Goal: Transaction & Acquisition: Obtain resource

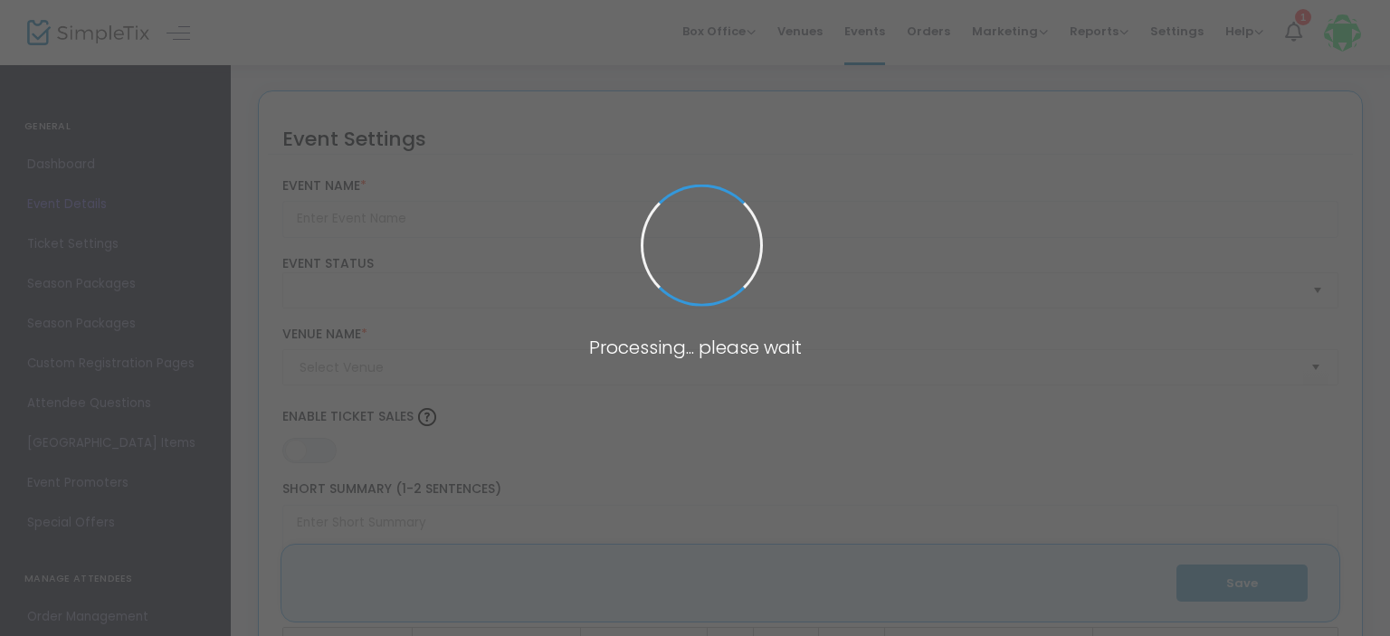
type input "State of [GEOGRAPHIC_DATA] - 2025 Annual Meeting"
type textarea "Join fellow Boiseans for an in depth look at the successes and challenges our c…"
type input "Get Tickets Now!"
type input "The [GEOGRAPHIC_DATA]"
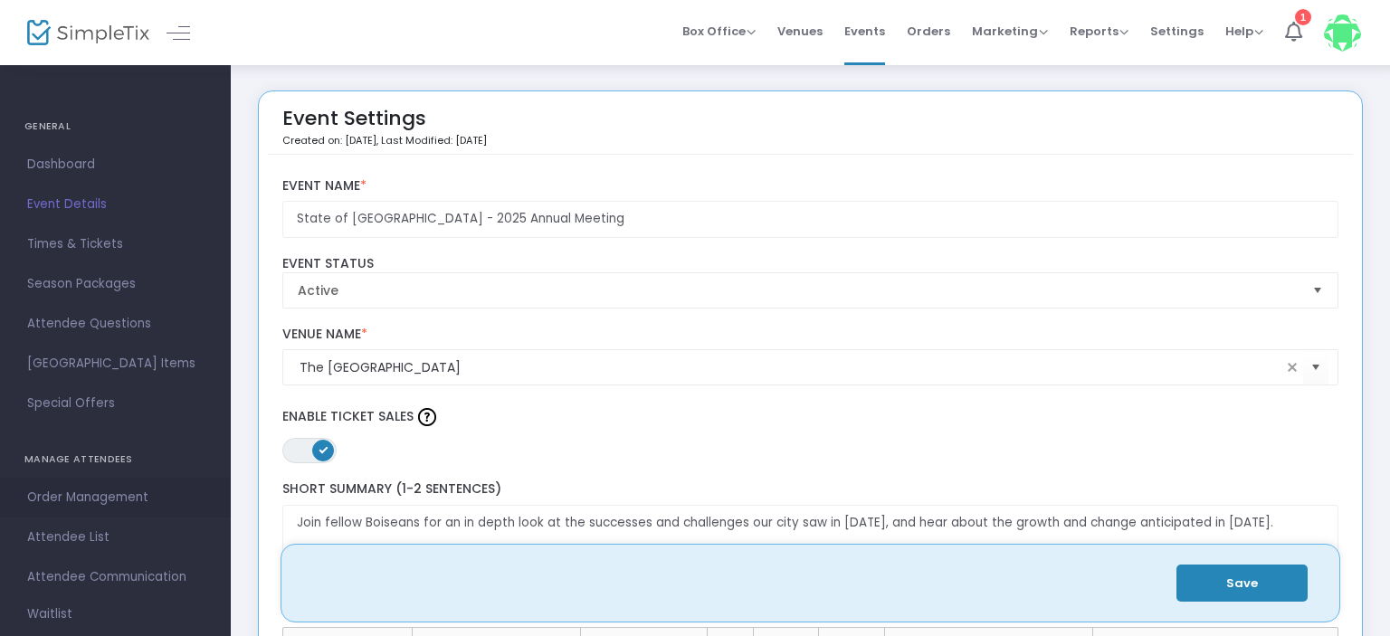
scroll to position [31, 0]
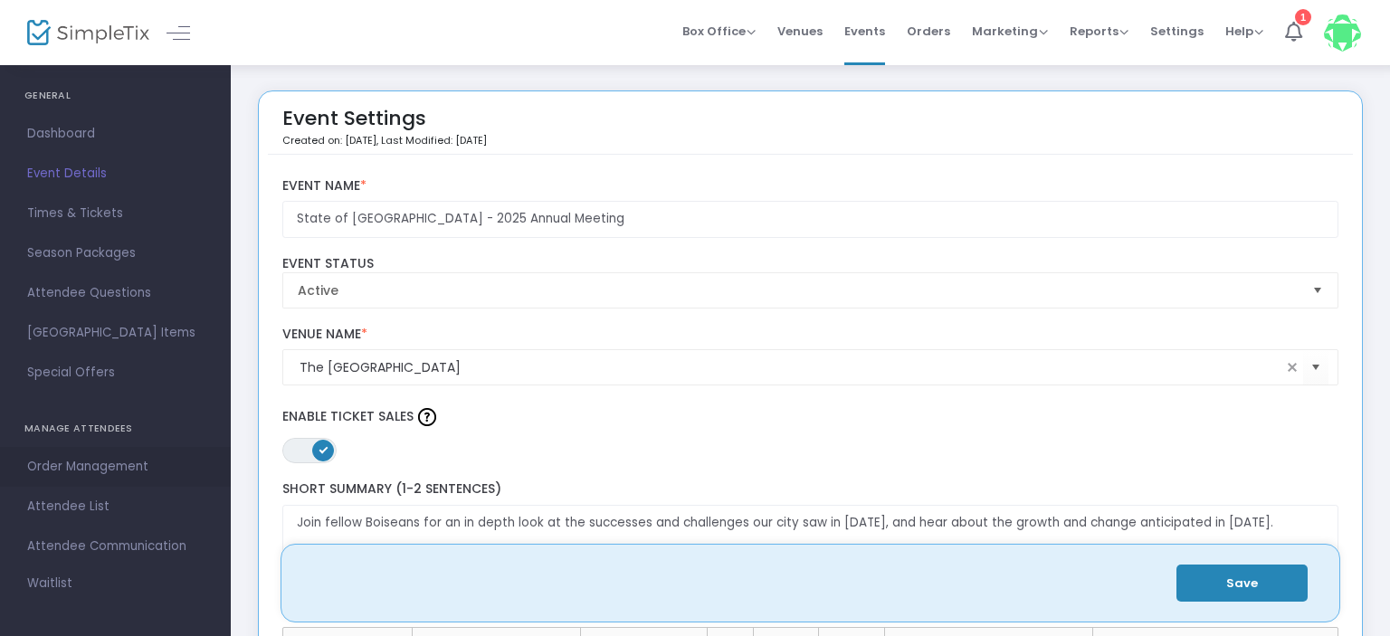
click at [59, 464] on span "Order Management" at bounding box center [115, 467] width 177 height 24
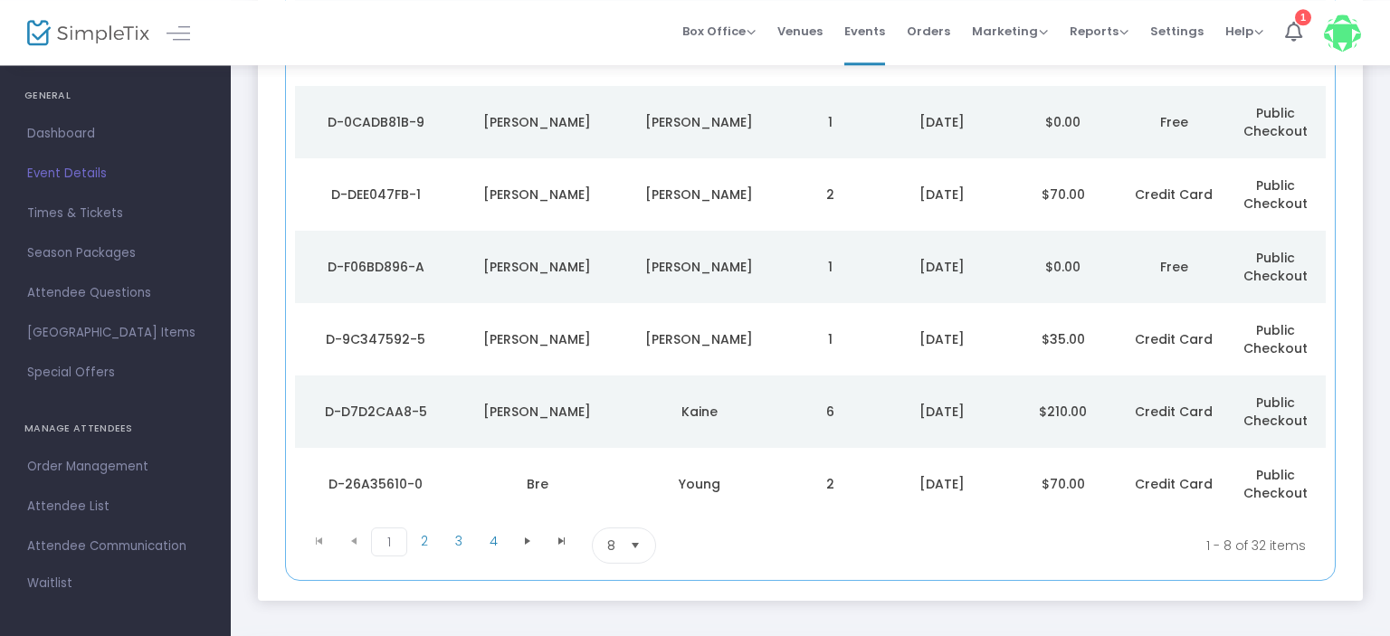
scroll to position [369, 0]
click at [630, 539] on span "Select" at bounding box center [636, 545] width 30 height 30
click at [610, 505] on span "100" at bounding box center [616, 508] width 20 height 18
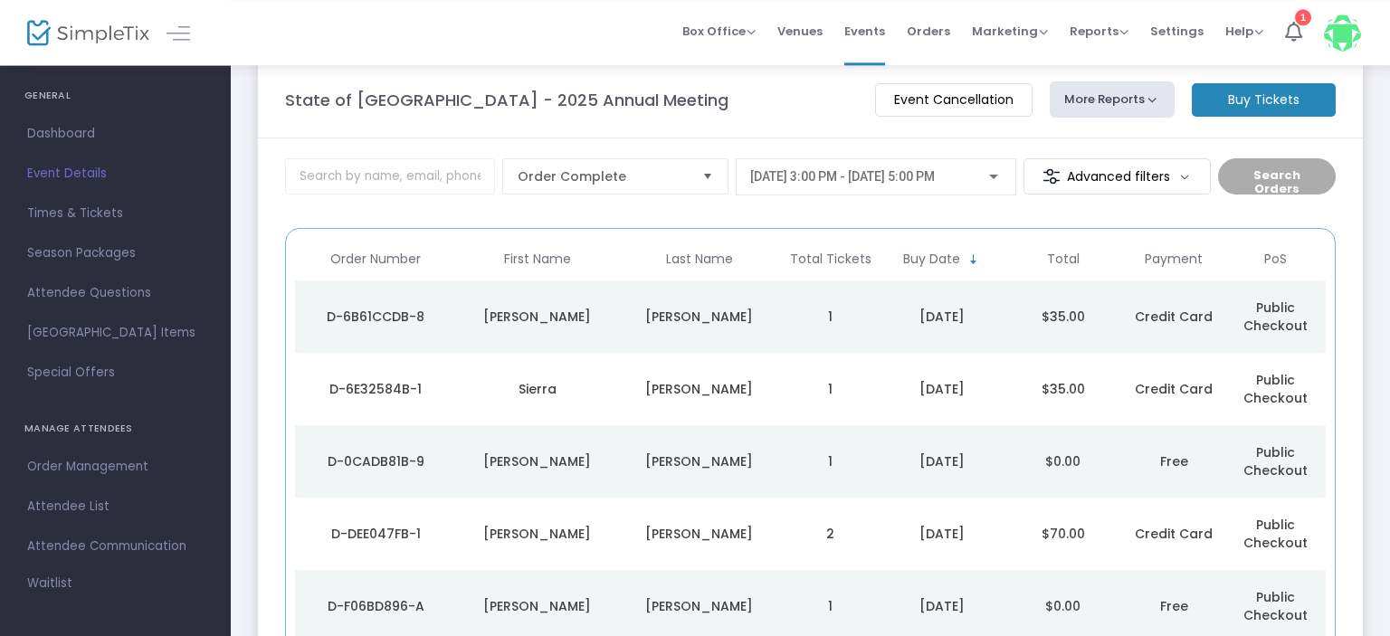
scroll to position [23, 0]
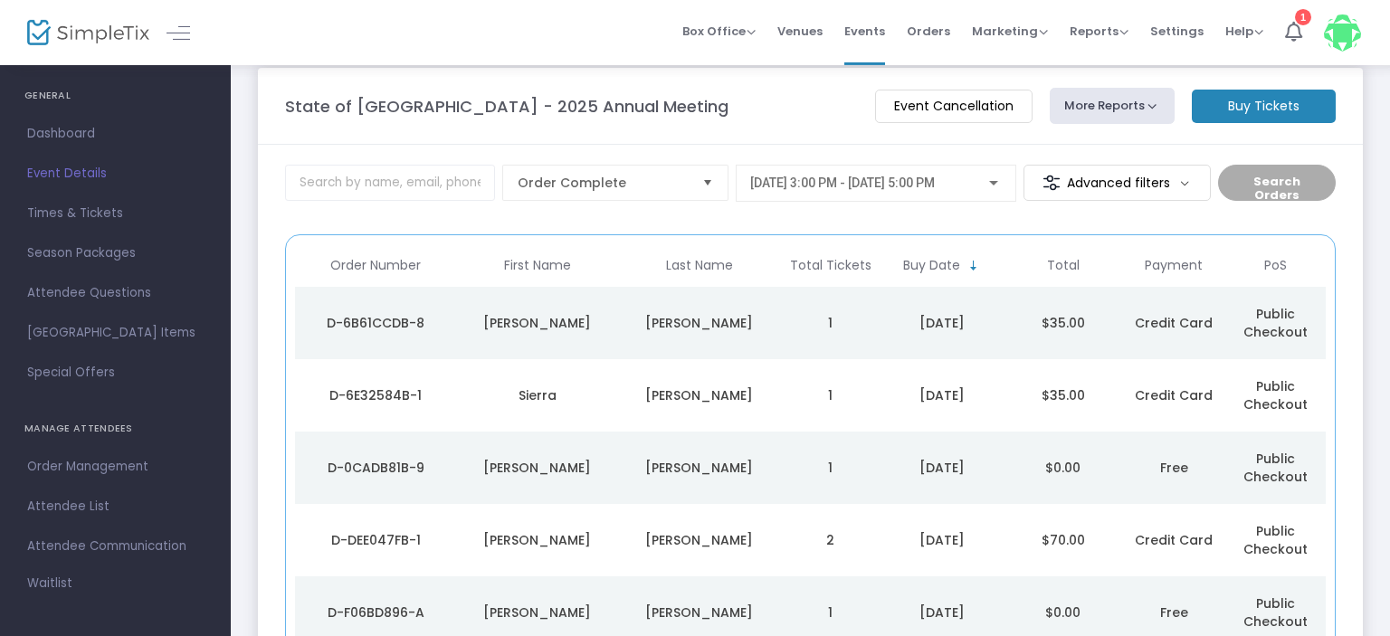
click at [1182, 184] on m-button "Advanced filters" at bounding box center [1117, 183] width 187 height 36
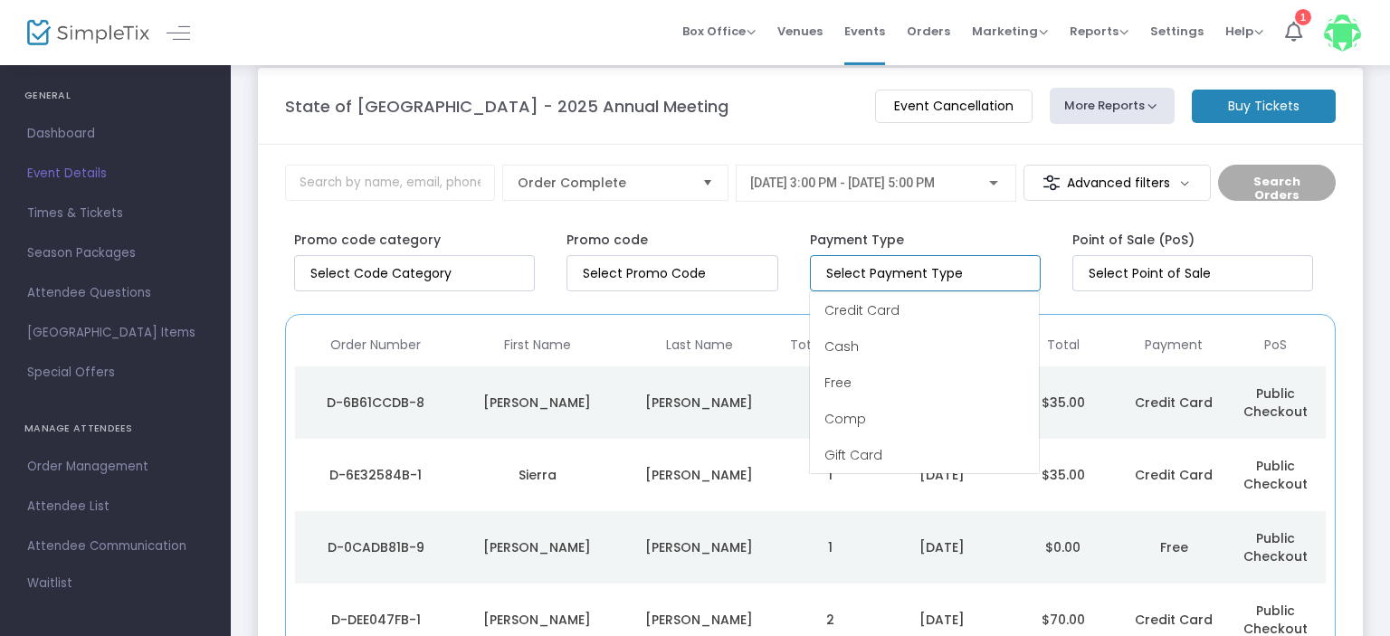
click at [952, 280] on input at bounding box center [928, 273] width 205 height 19
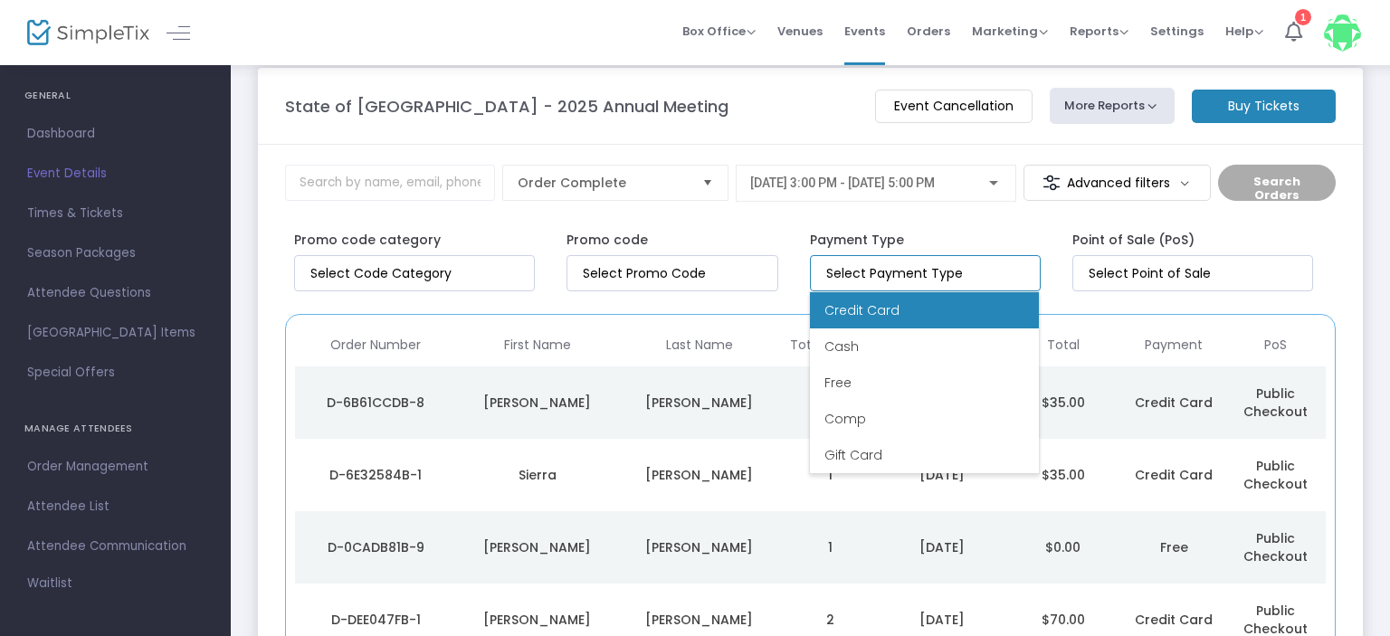
click at [883, 313] on span "Credit Card" at bounding box center [862, 310] width 75 height 18
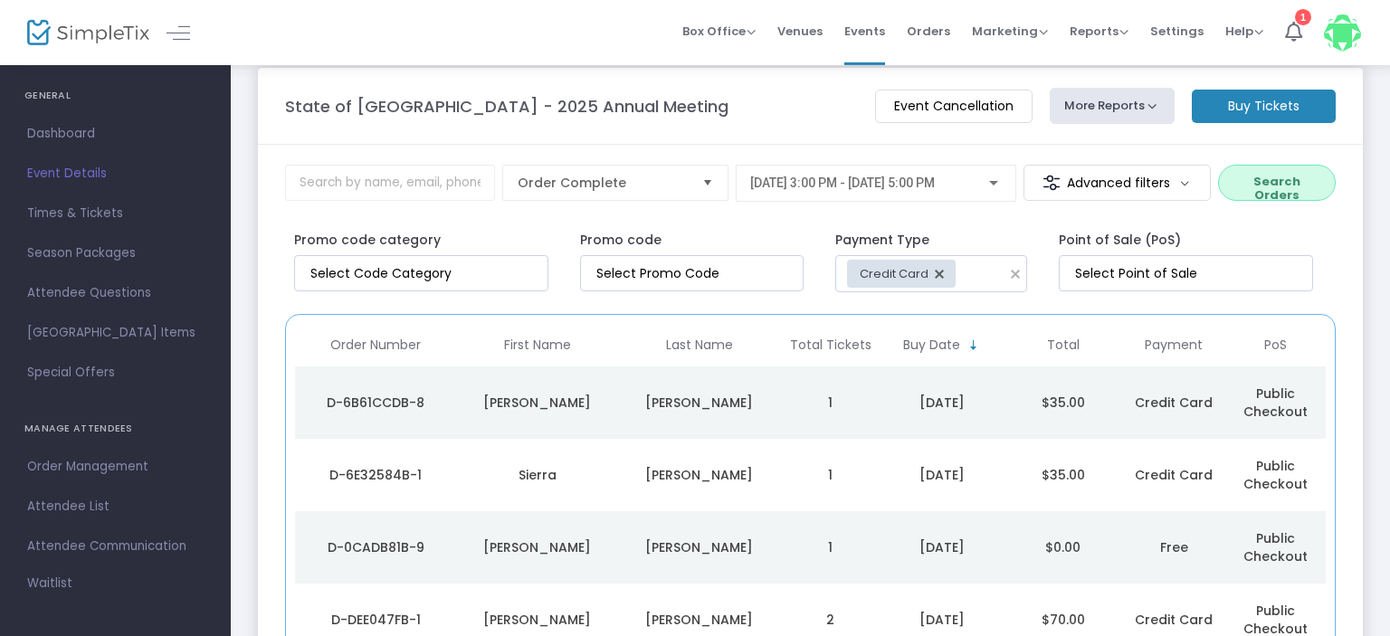
click at [1291, 179] on button "Search Orders" at bounding box center [1277, 183] width 118 height 36
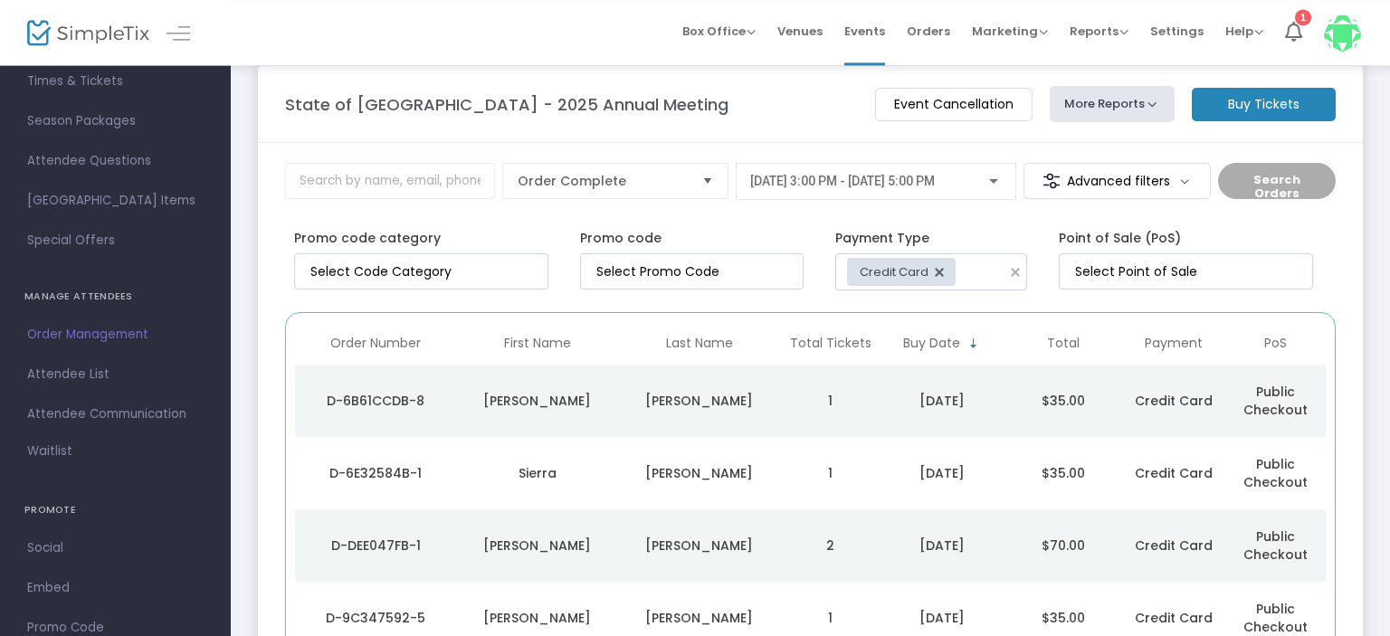
scroll to position [0, 0]
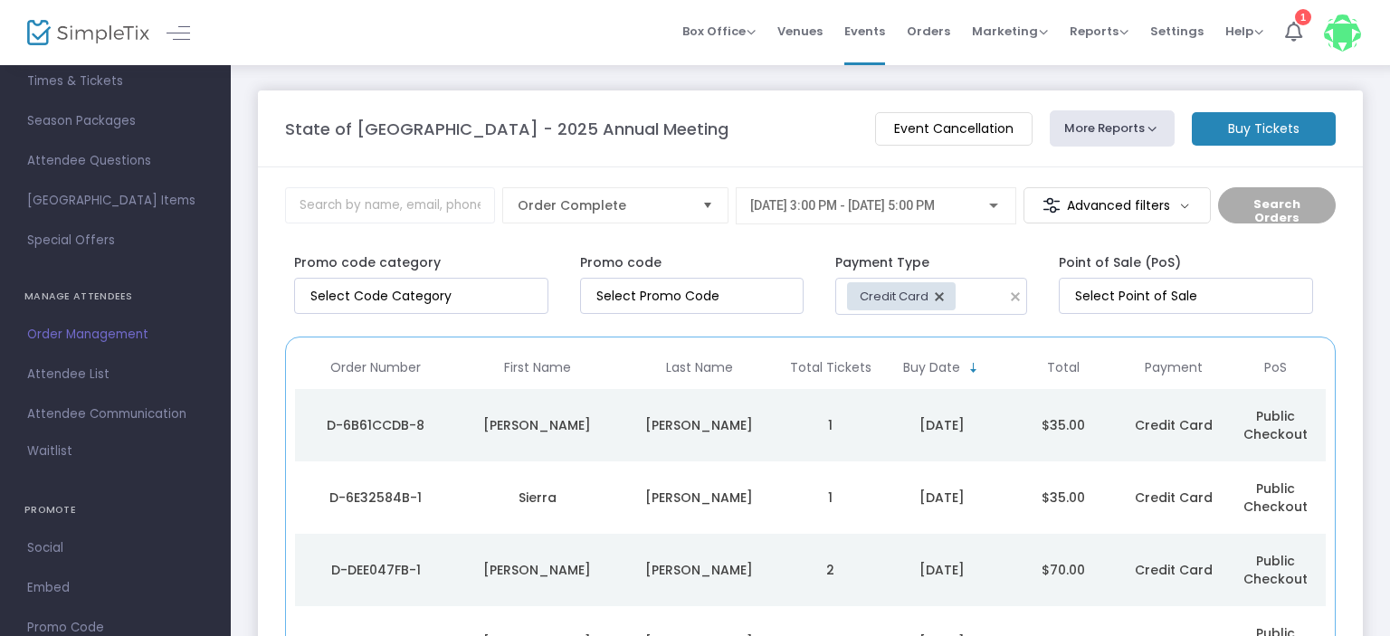
click at [1111, 123] on button "More Reports" at bounding box center [1112, 128] width 125 height 36
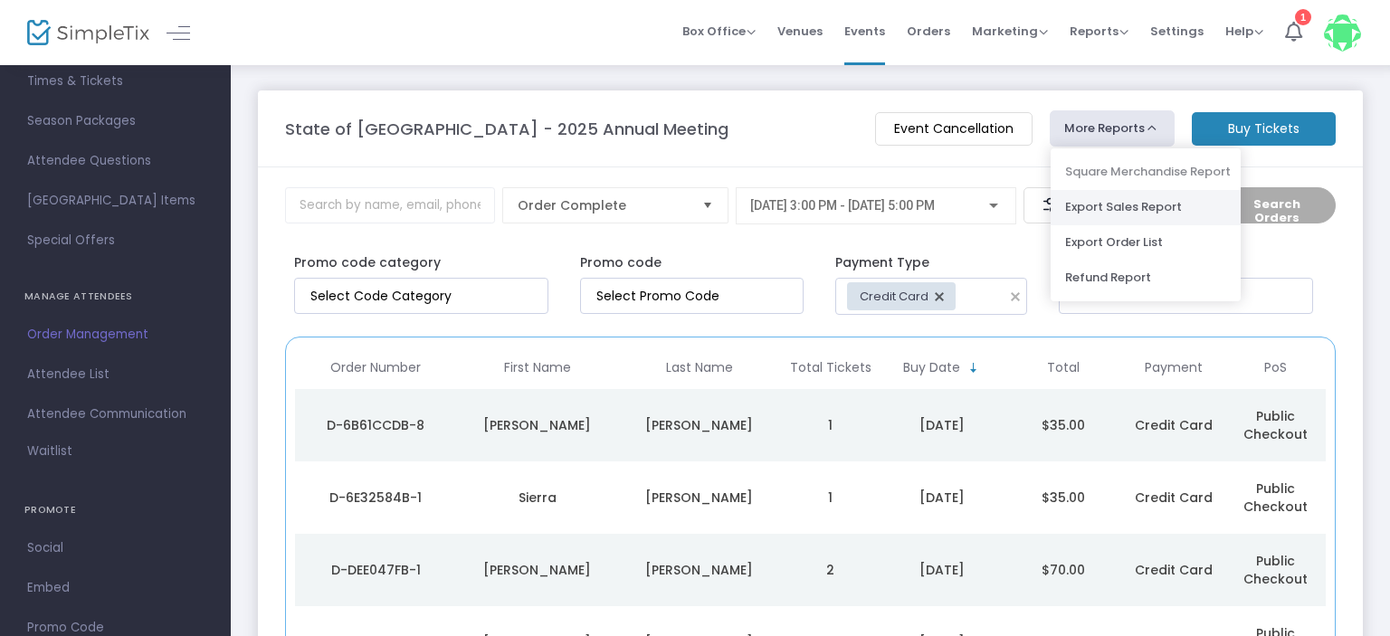
click at [1102, 210] on li "Export Sales Report" at bounding box center [1146, 207] width 190 height 35
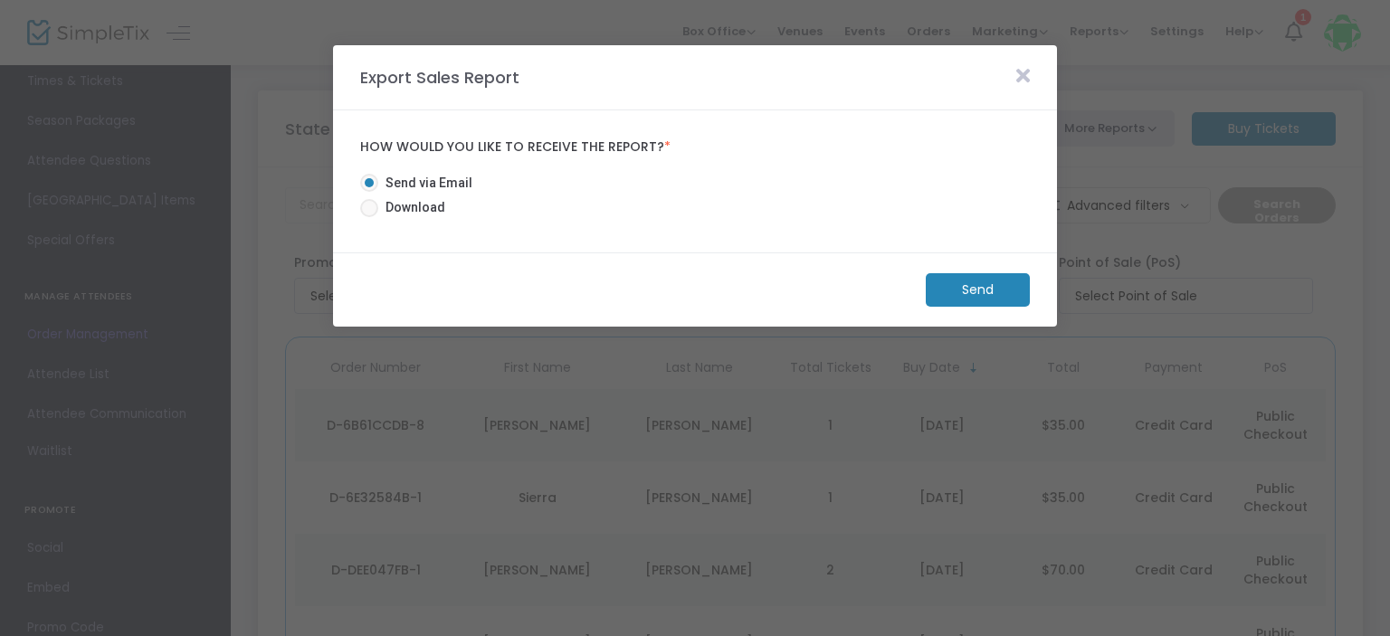
click at [374, 212] on span at bounding box center [369, 208] width 18 height 18
click at [369, 217] on input "Download" at bounding box center [368, 217] width 1 height 1
radio input "true"
click at [972, 281] on m-button "Download" at bounding box center [962, 289] width 135 height 33
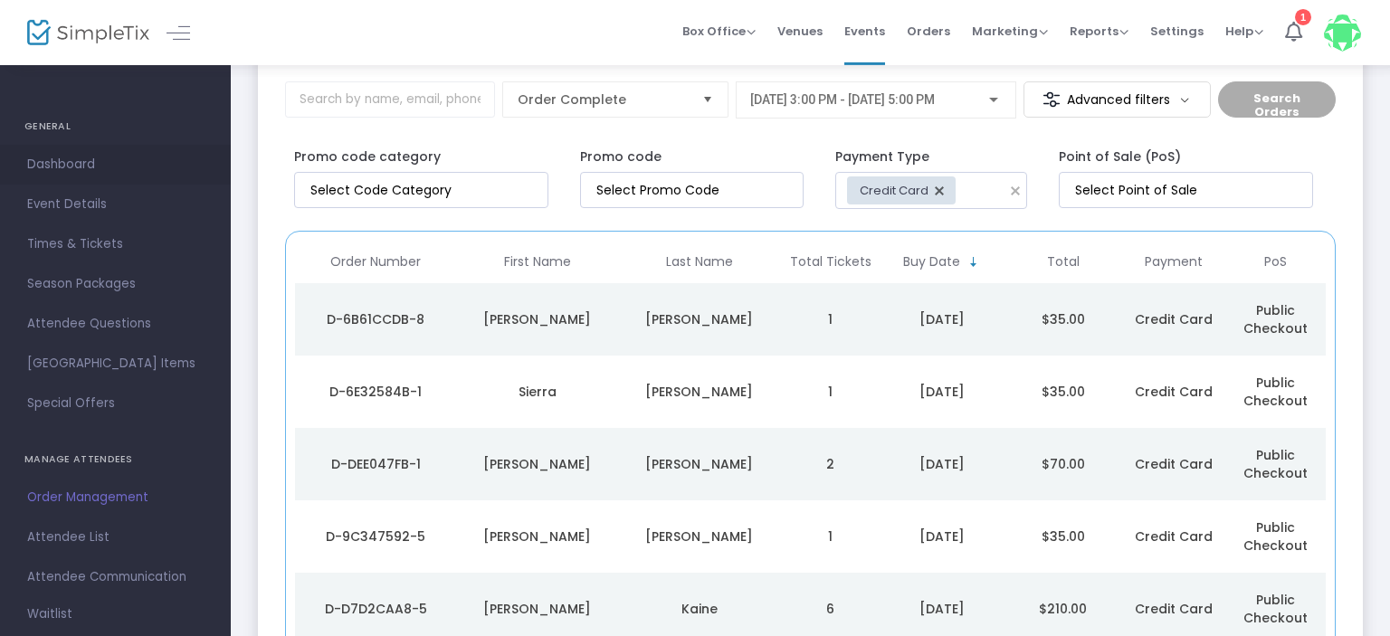
click at [43, 159] on span "Dashboard" at bounding box center [115, 165] width 177 height 24
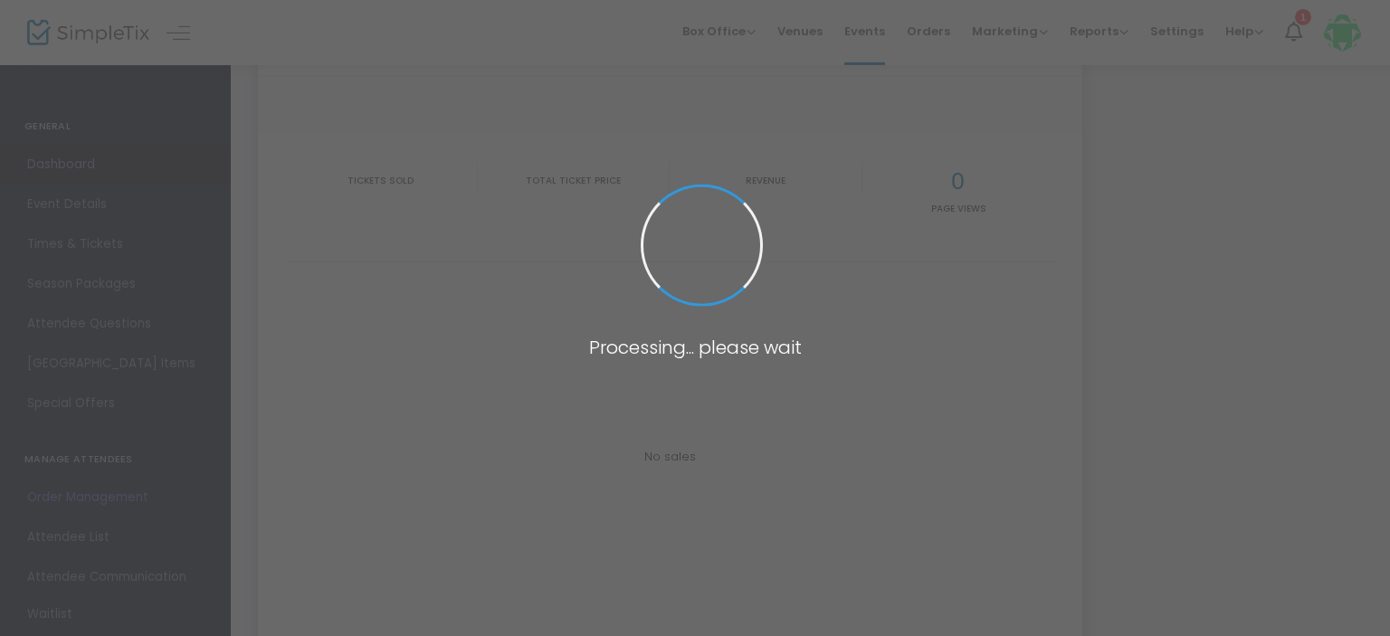
type input "[URL][DOMAIN_NAME]"
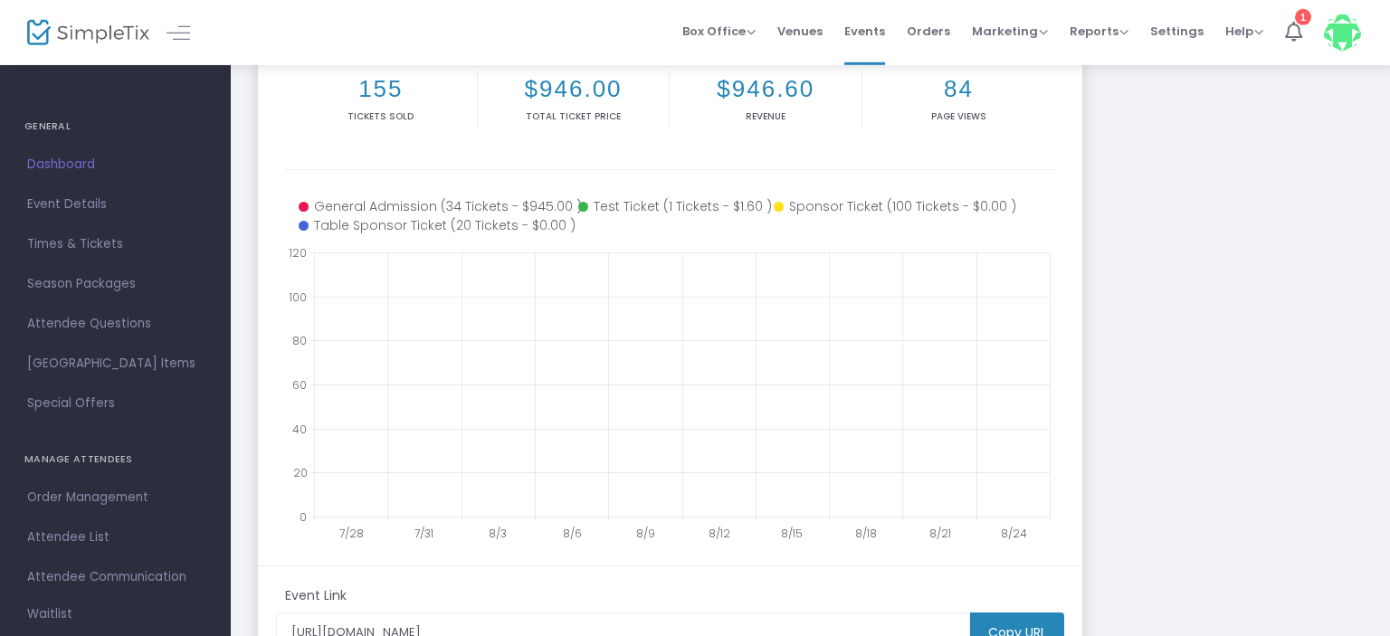
scroll to position [472, 0]
